Goal: Information Seeking & Learning: Understand process/instructions

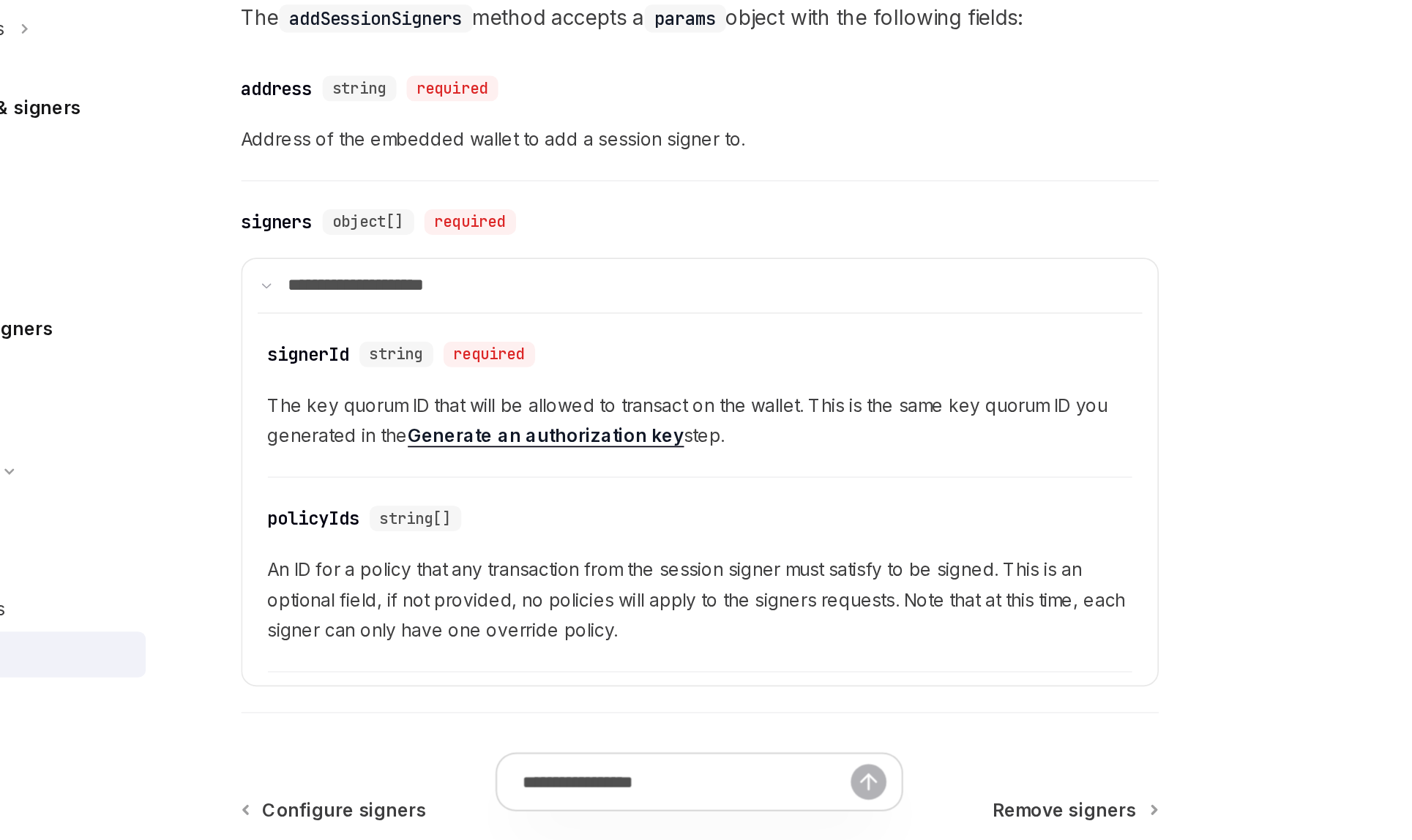
scroll to position [488, 0]
